Goal: Transaction & Acquisition: Purchase product/service

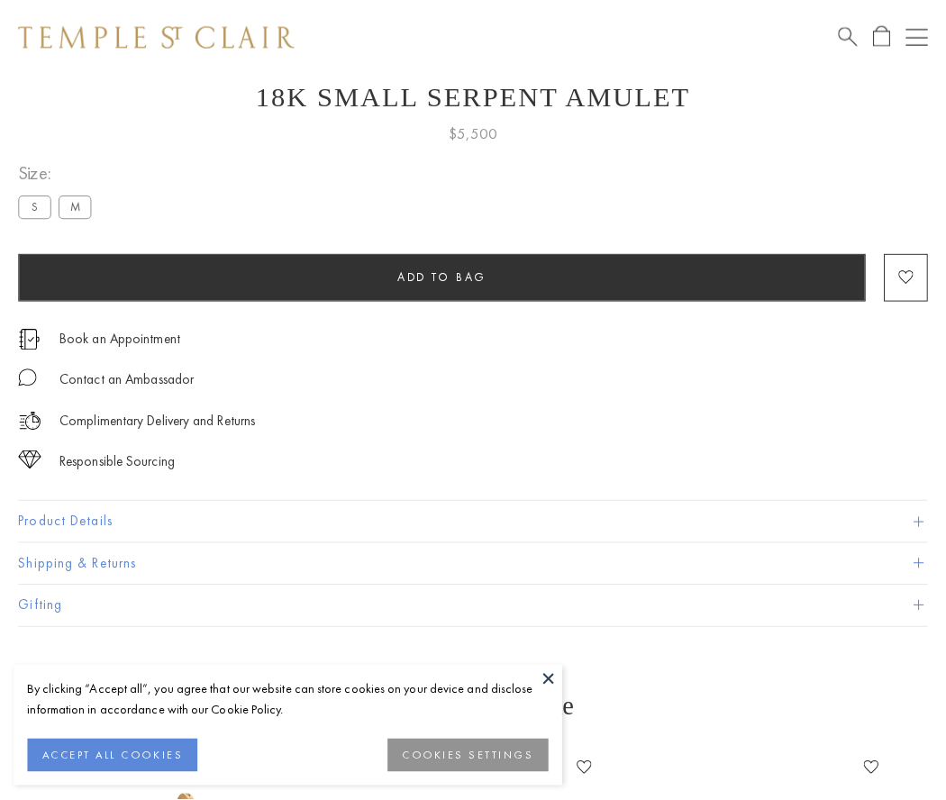
scroll to position [72, 0]
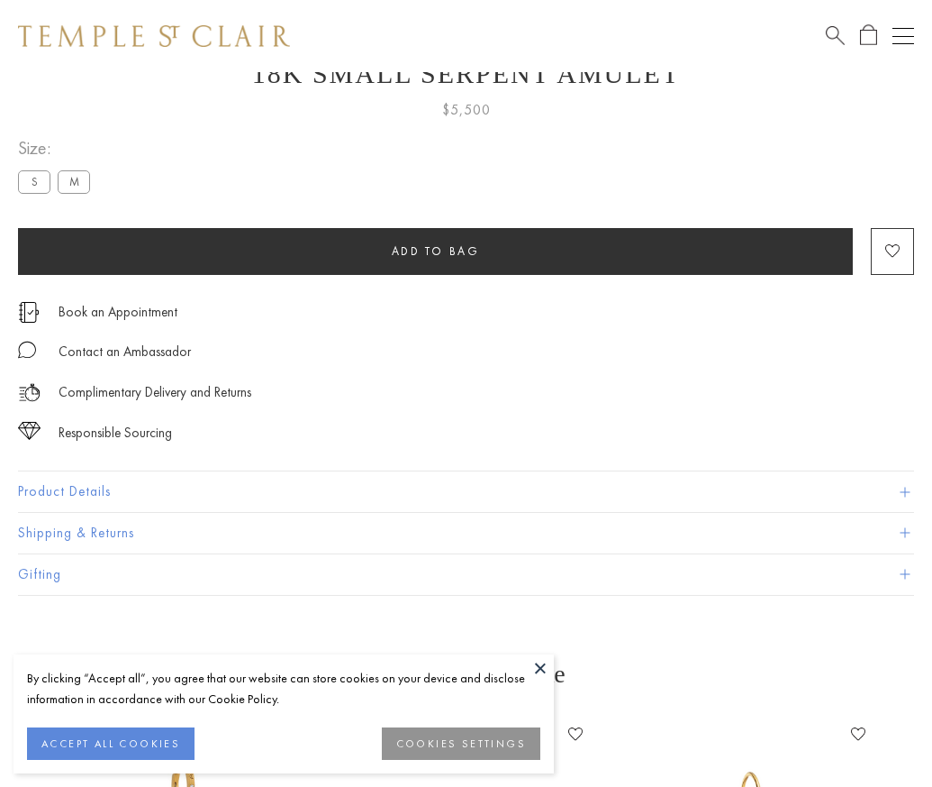
click at [435, 250] on span "Add to bag" at bounding box center [436, 250] width 88 height 15
